Goal: Task Accomplishment & Management: Use online tool/utility

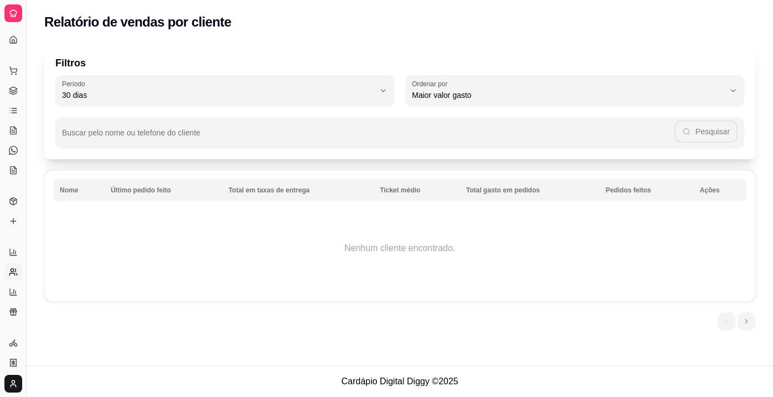
select select "30"
select select "HIGHEST_TOTAL_SPENT_WITH_ORDERS"
click at [13, 246] on link "Relatórios de vendas" at bounding box center [13, 253] width 18 height 18
select select "ALL"
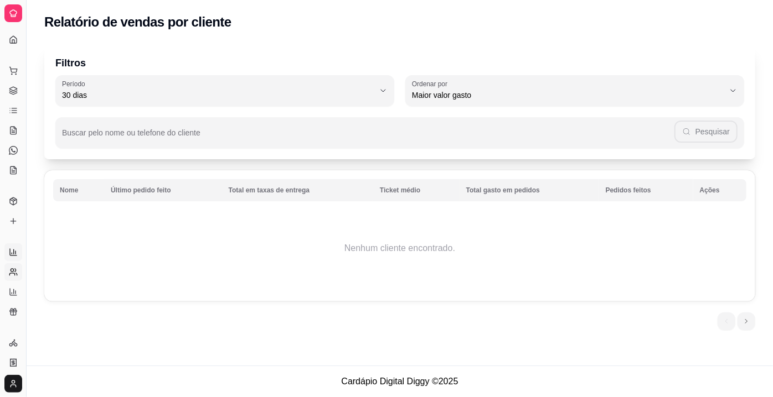
select select "0"
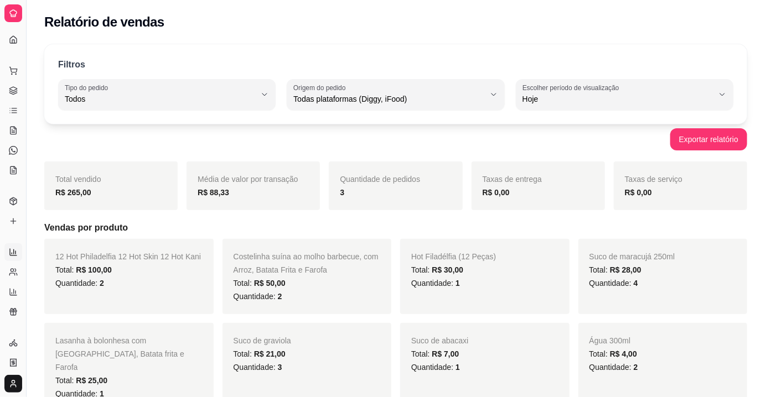
click at [10, 44] on div "Dia a dia" at bounding box center [12, 53] width 17 height 18
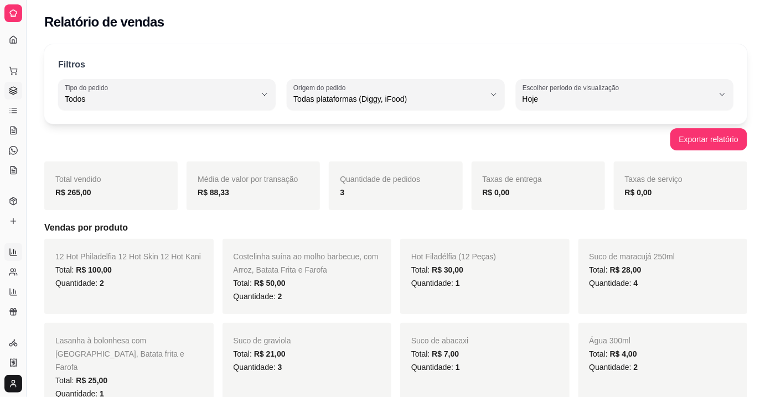
click at [16, 92] on icon at bounding box center [13, 90] width 9 height 9
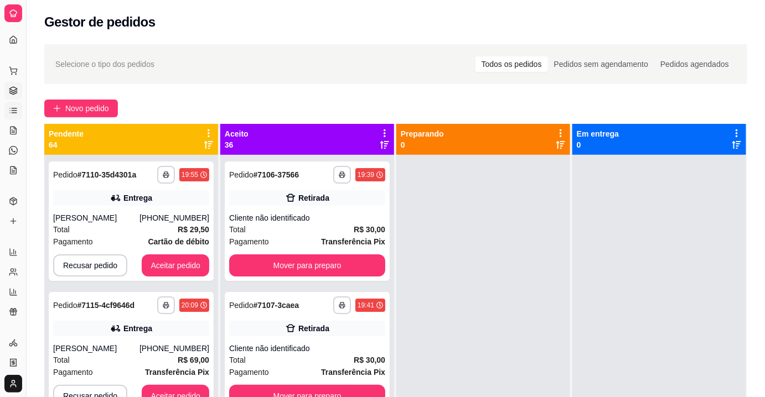
click at [15, 117] on link "Lista de Pedidos" at bounding box center [13, 111] width 18 height 18
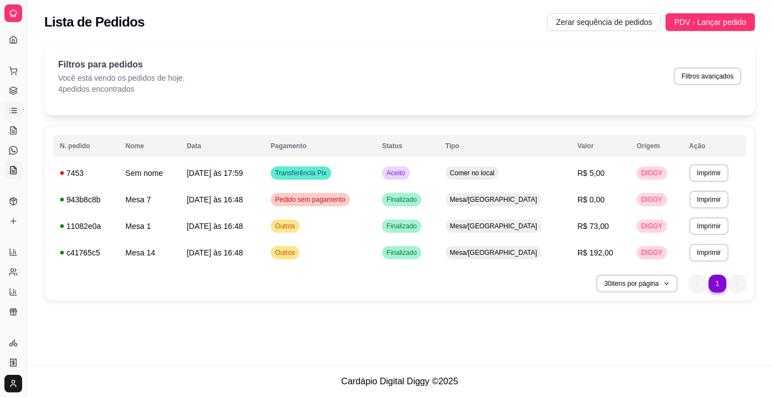
click at [16, 173] on icon at bounding box center [14, 170] width 6 height 7
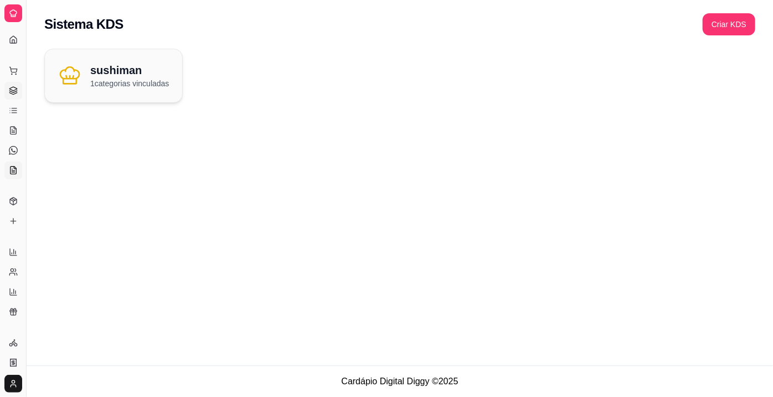
click at [13, 98] on link "Gestor de Pedidos" at bounding box center [13, 91] width 18 height 18
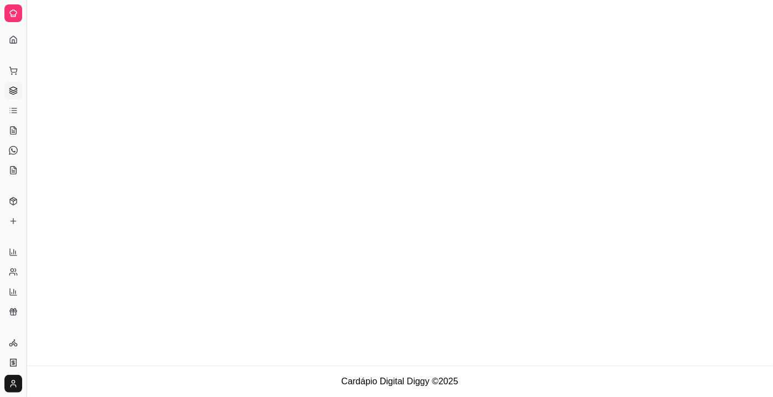
click at [26, 106] on button "Toggle Sidebar" at bounding box center [26, 198] width 9 height 397
click at [0, 0] on article "Plano Essencial + Mesas" at bounding box center [0, 0] width 0 height 0
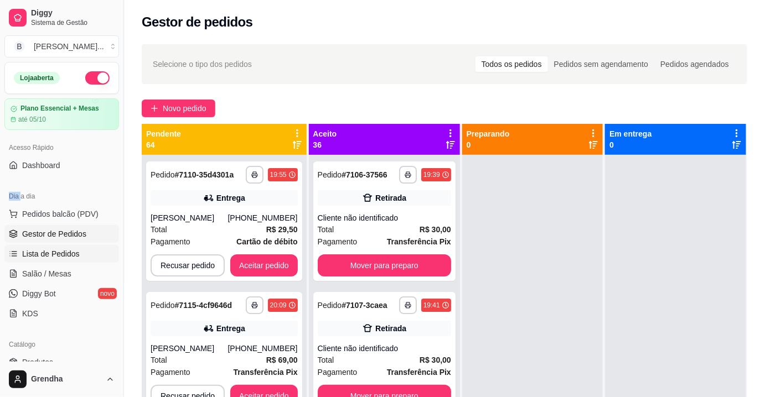
click at [44, 256] on span "Lista de Pedidos" at bounding box center [51, 254] width 58 height 11
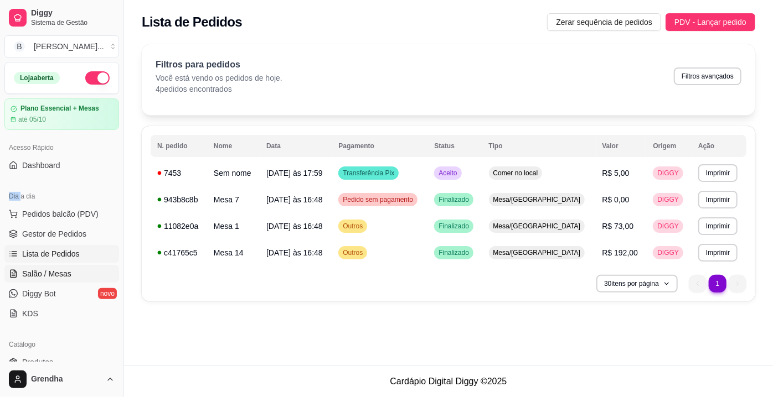
click at [41, 281] on link "Salão / Mesas" at bounding box center [61, 274] width 115 height 18
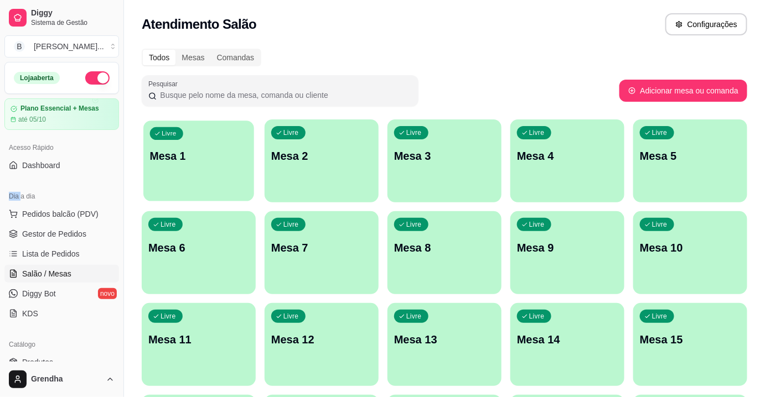
click at [226, 163] on p "Mesa 1" at bounding box center [199, 156] width 98 height 15
